Goal: Task Accomplishment & Management: Manage account settings

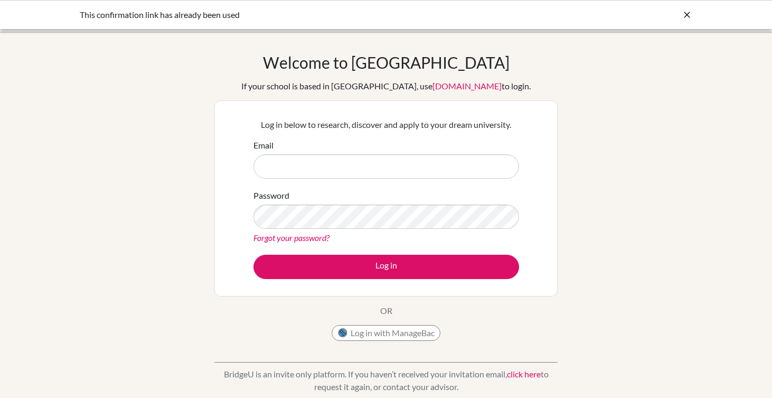
type input "a"
type input "[EMAIL_ADDRESS][DOMAIN_NAME]"
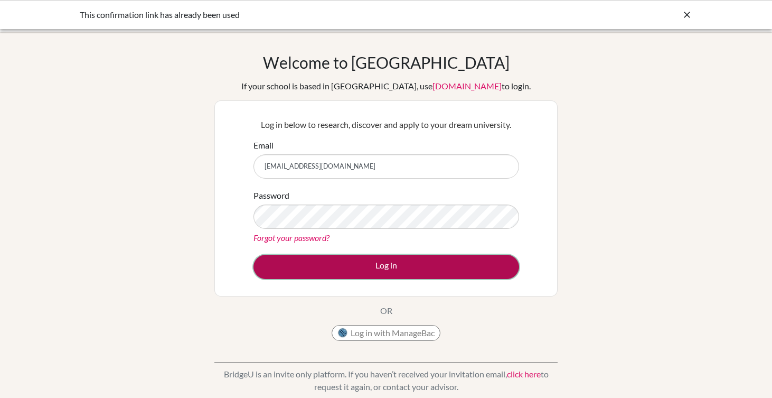
click at [350, 276] on button "Log in" at bounding box center [387, 267] width 266 height 24
click at [321, 269] on button "Log in" at bounding box center [387, 267] width 266 height 24
click at [317, 263] on button "Log in" at bounding box center [387, 267] width 266 height 24
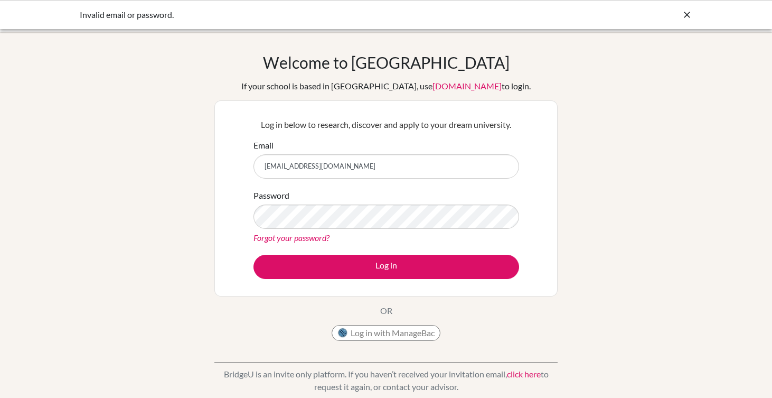
click at [691, 8] on div at bounding box center [687, 14] width 11 height 13
click at [683, 14] on icon at bounding box center [687, 15] width 11 height 11
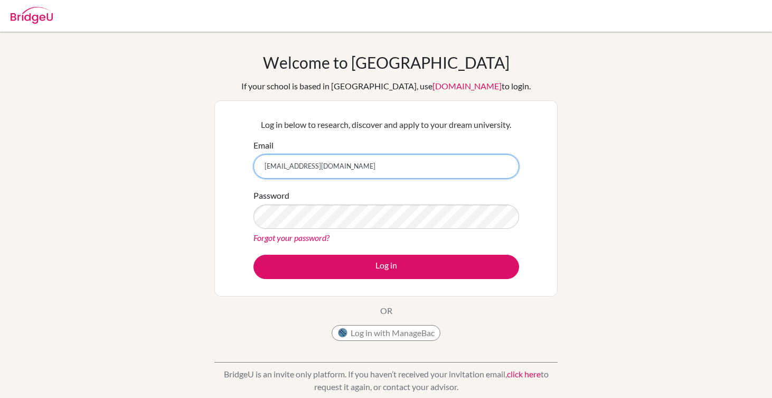
click at [343, 170] on input "[EMAIL_ADDRESS][DOMAIN_NAME]" at bounding box center [387, 166] width 266 height 24
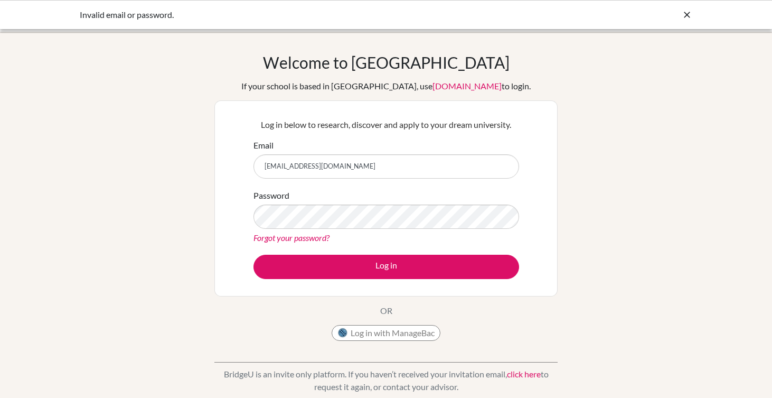
click at [458, 186] on form "Email 2024020@apis.ac.th Password Forgot your password? Log in" at bounding box center [387, 209] width 266 height 140
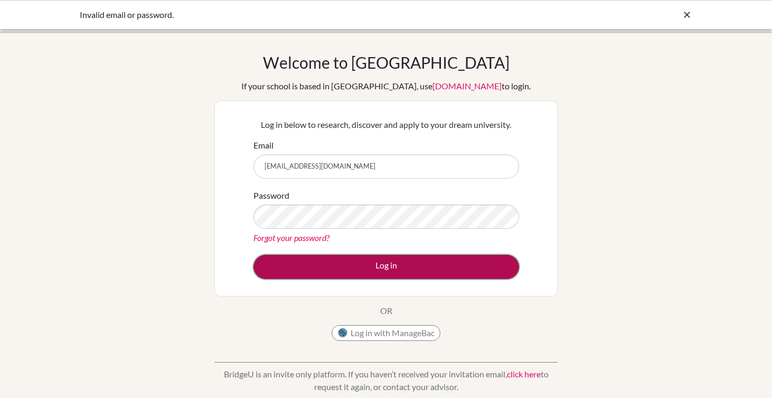
click at [291, 270] on button "Log in" at bounding box center [387, 267] width 266 height 24
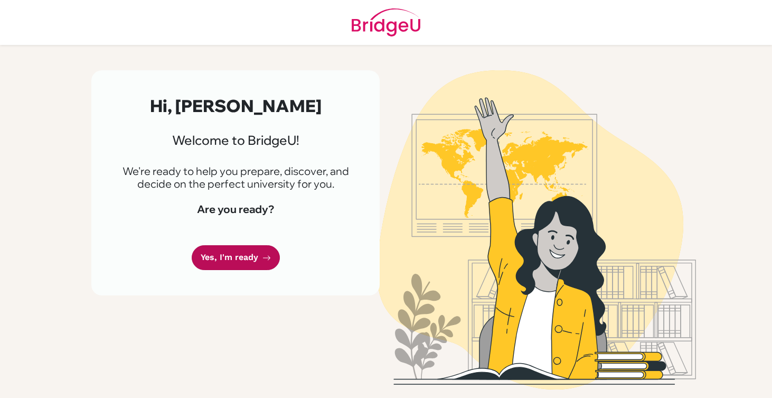
click at [248, 260] on link "Yes, I'm ready" at bounding box center [236, 257] width 88 height 25
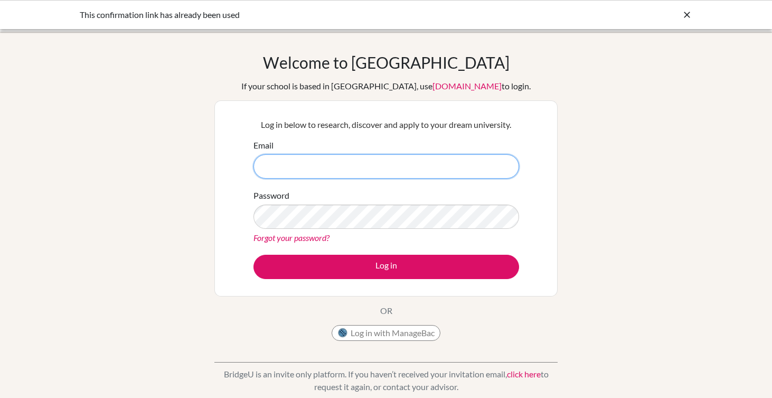
click at [422, 173] on input "Email" at bounding box center [387, 166] width 266 height 24
click at [388, 339] on button "Log in with ManageBac" at bounding box center [386, 333] width 109 height 16
click at [391, 335] on button "Log in with ManageBac" at bounding box center [386, 333] width 109 height 16
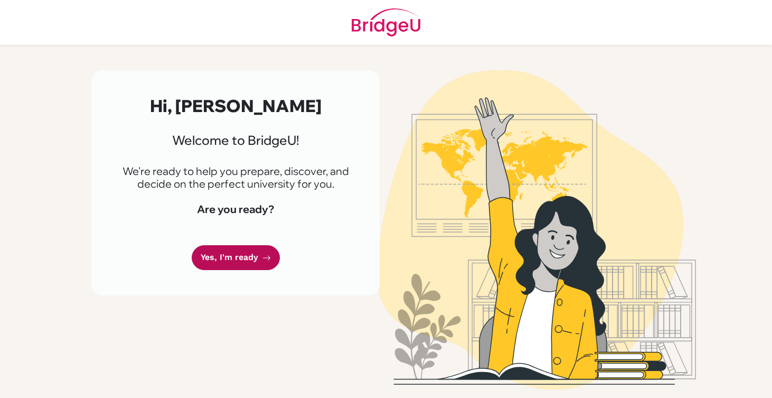
click at [247, 258] on link "Yes, I'm ready" at bounding box center [236, 257] width 88 height 25
click at [260, 260] on link "Yes, I'm ready" at bounding box center [236, 257] width 88 height 25
click at [253, 254] on link "Yes, I'm ready" at bounding box center [236, 257] width 88 height 25
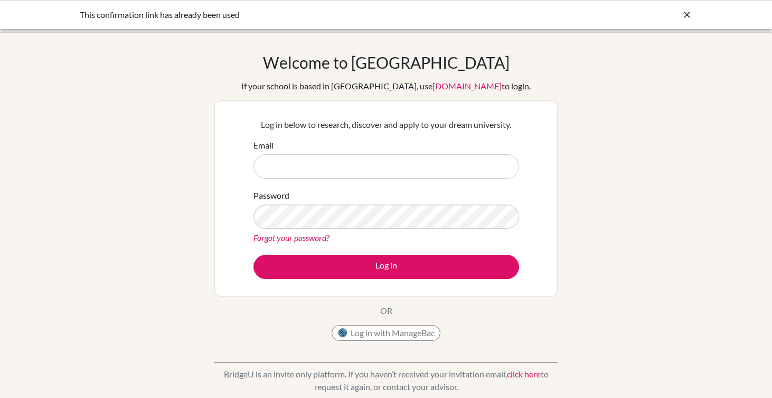
type input "2024020@apis.ac.th"
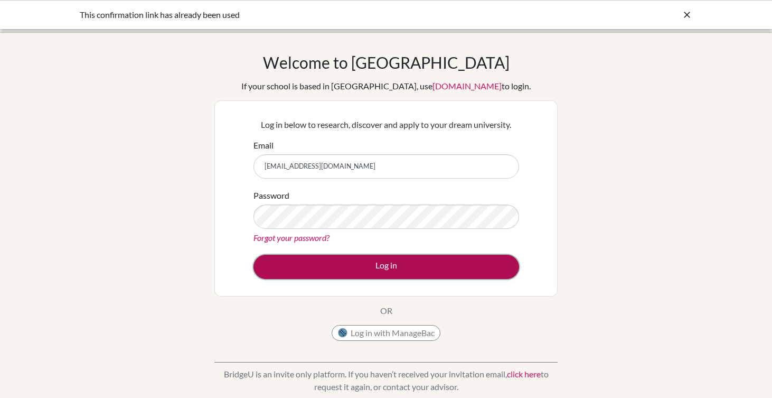
click at [362, 278] on button "Log in" at bounding box center [387, 267] width 266 height 24
click at [361, 259] on button "Log in" at bounding box center [387, 267] width 266 height 24
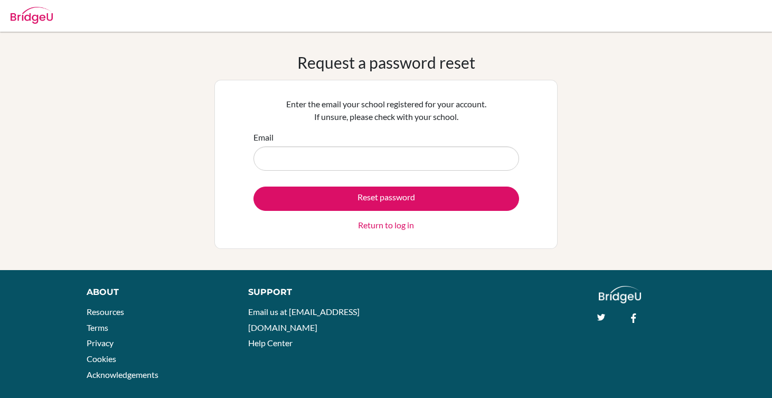
click at [398, 164] on input "Email" at bounding box center [387, 158] width 266 height 24
type input "[EMAIL_ADDRESS][DOMAIN_NAME]"
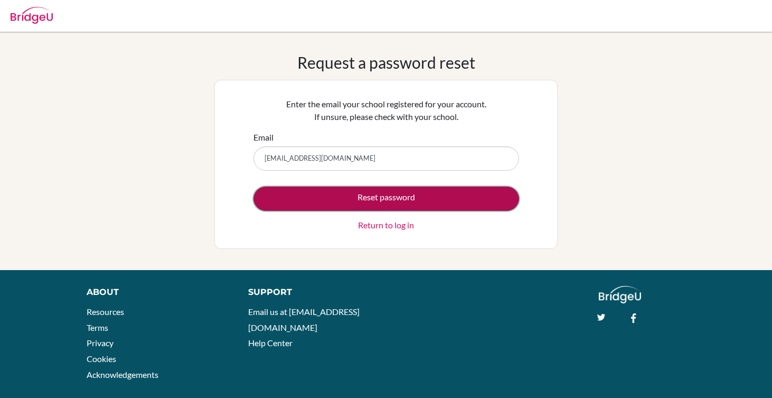
click at [393, 201] on button "Reset password" at bounding box center [387, 198] width 266 height 24
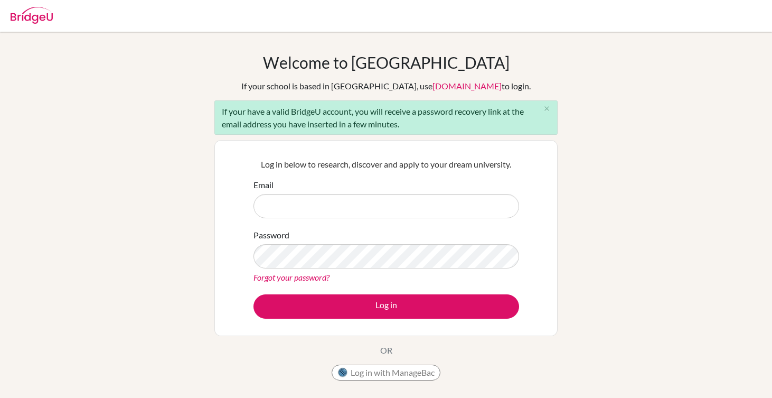
drag, startPoint x: 217, startPoint y: 113, endPoint x: 406, endPoint y: 129, distance: 189.8
click at [407, 129] on div "If your have a valid BridgeU account, you will receive a password recovery link…" at bounding box center [385, 117] width 343 height 34
click at [400, 129] on div at bounding box center [400, 129] width 0 height 0
click at [517, 158] on p "Log in below to research, discover and apply to your dream university." at bounding box center [387, 164] width 266 height 13
click at [425, 205] on input "Email" at bounding box center [387, 206] width 266 height 24
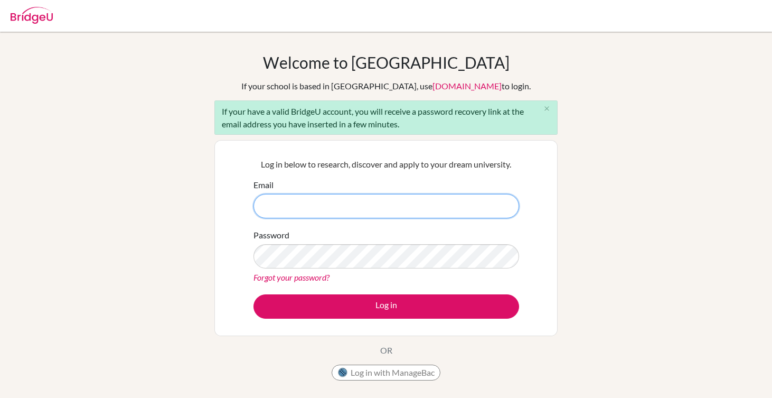
type input "[EMAIL_ADDRESS][DOMAIN_NAME]"
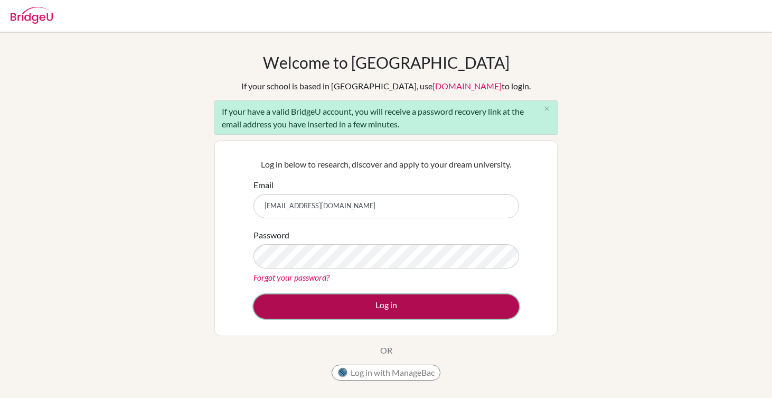
click at [368, 307] on button "Log in" at bounding box center [387, 306] width 266 height 24
